Goal: Book appointment/travel/reservation

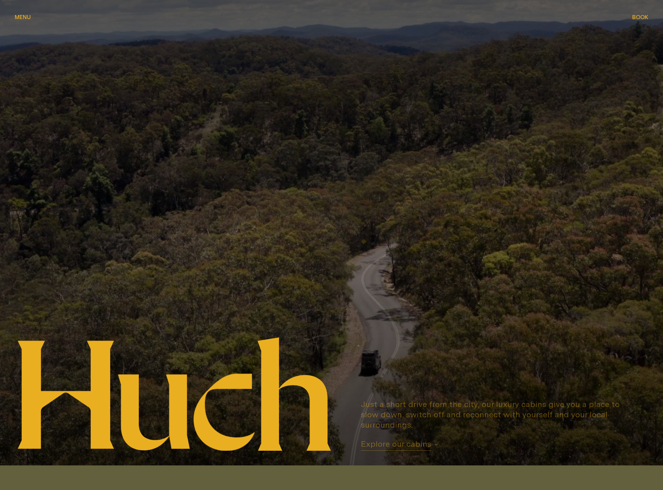
click at [639, 20] on button "Book Book" at bounding box center [641, 17] width 16 height 9
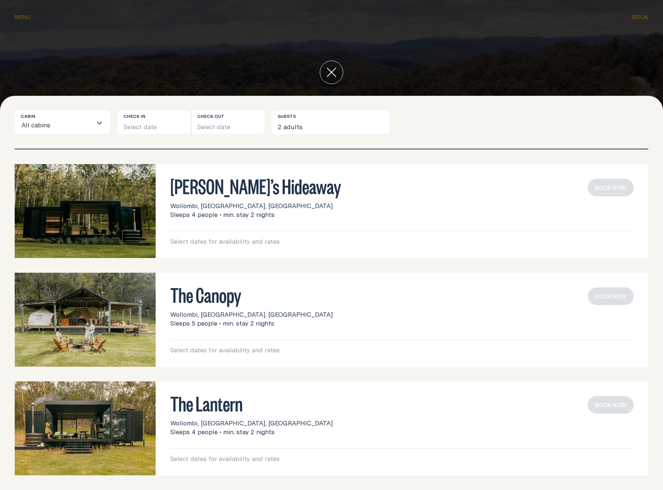
click at [93, 125] on div "Loading..." at bounding box center [101, 122] width 18 height 23
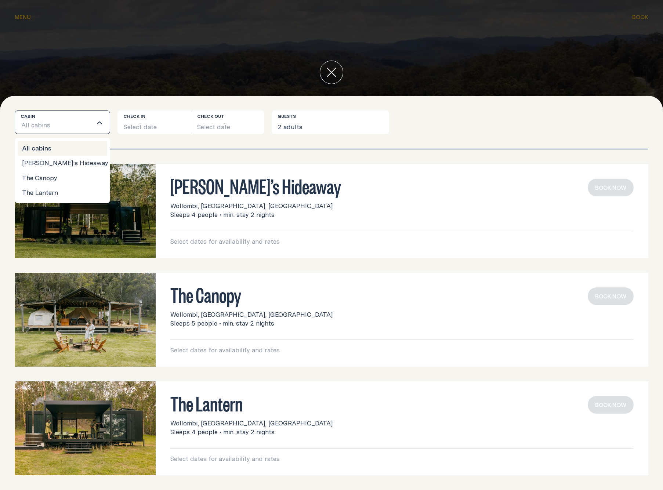
click at [327, 75] on icon "close" at bounding box center [332, 73] width 10 height 10
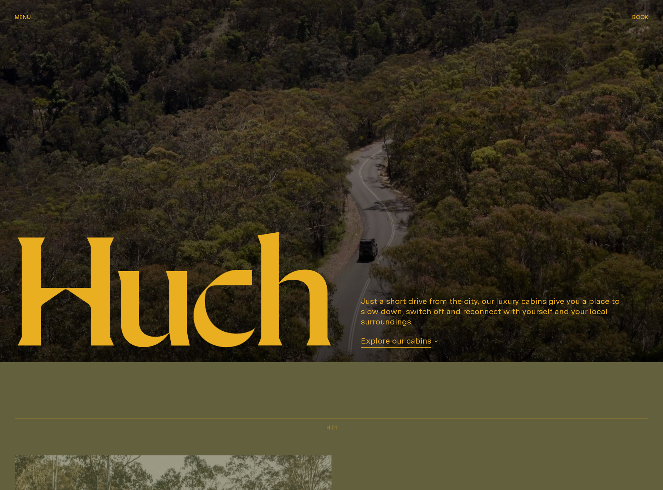
scroll to position [215, 0]
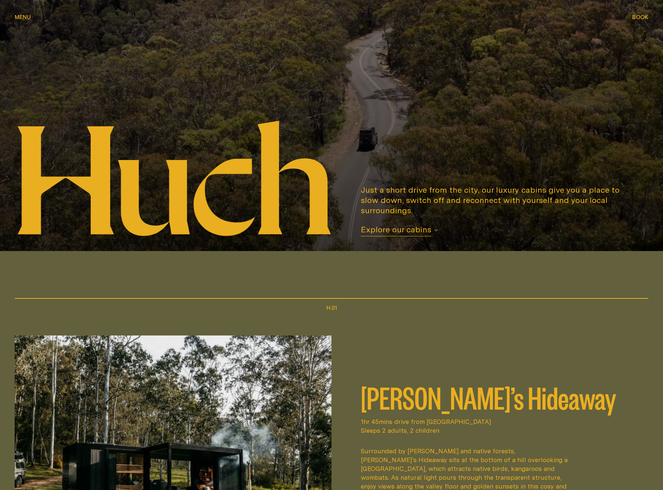
click at [386, 229] on span "Explore our cabins" at bounding box center [396, 230] width 71 height 12
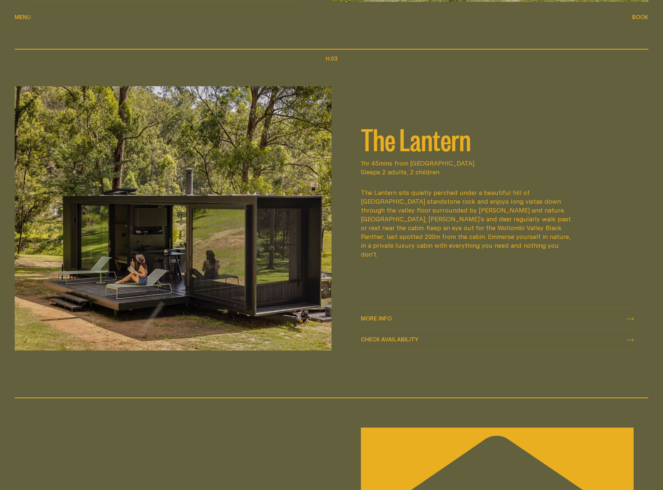
scroll to position [1163, 0]
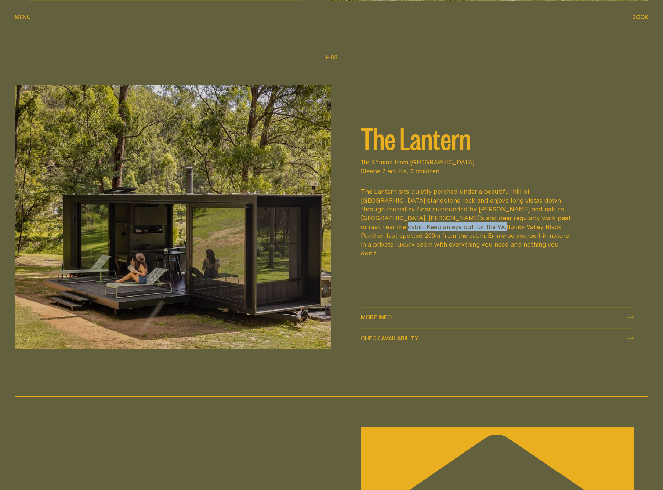
drag, startPoint x: 362, startPoint y: 230, endPoint x: 454, endPoint y: 232, distance: 92.2
click at [455, 232] on div "The Lantern sits quietly perched under a beautiful hill of [GEOGRAPHIC_DATA] st…" at bounding box center [467, 222] width 212 height 71
copy div "Wollombi Valley Black Panther, [GEOGRAPHIC_DATA]"
click at [422, 321] on div "More info More info" at bounding box center [497, 318] width 273 height 9
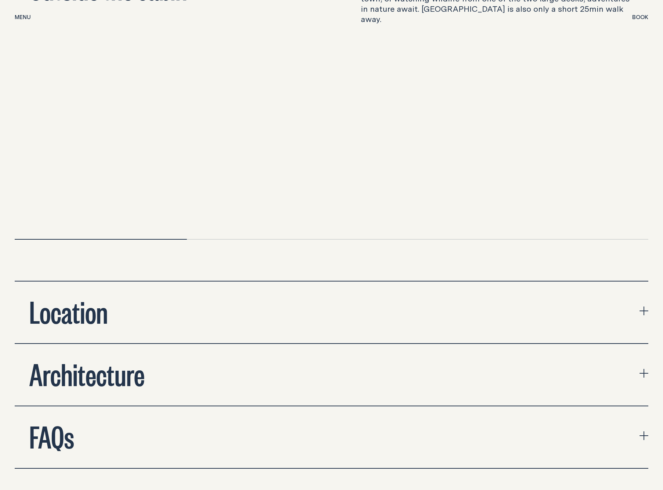
scroll to position [2559, 0]
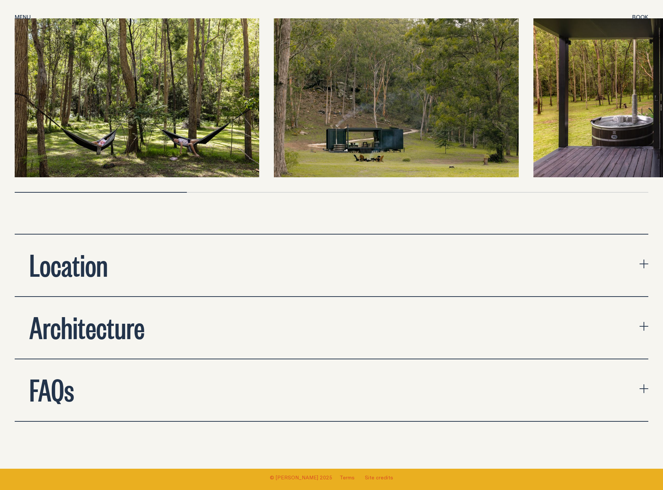
click at [246, 235] on button "Location" at bounding box center [332, 266] width 634 height 62
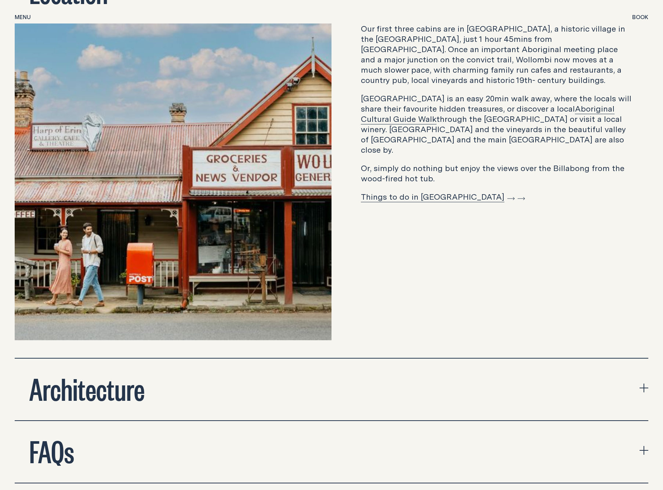
scroll to position [2928, 0]
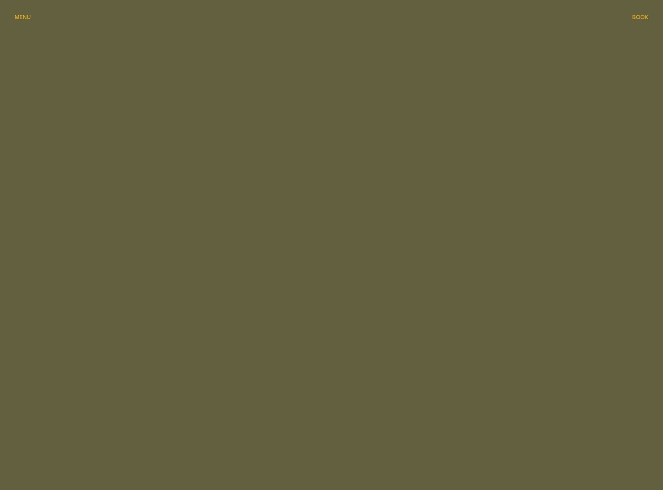
scroll to position [1163, 0]
